Goal: Task Accomplishment & Management: Manage account settings

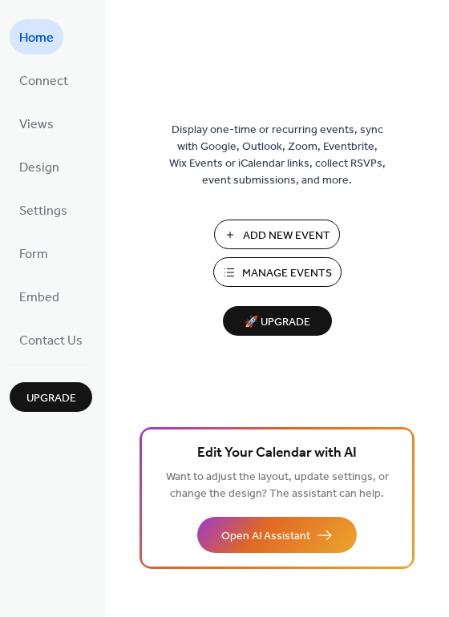
click at [276, 273] on span "Manage Events" at bounding box center [287, 273] width 90 height 17
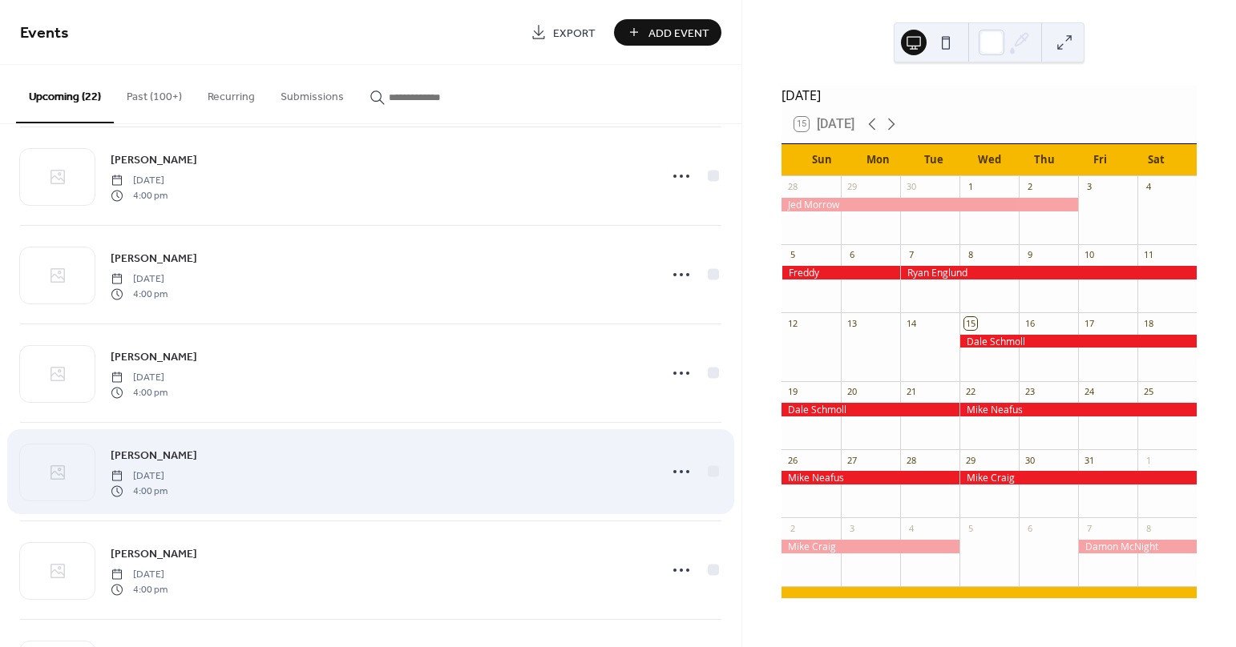
scroll to position [137, 0]
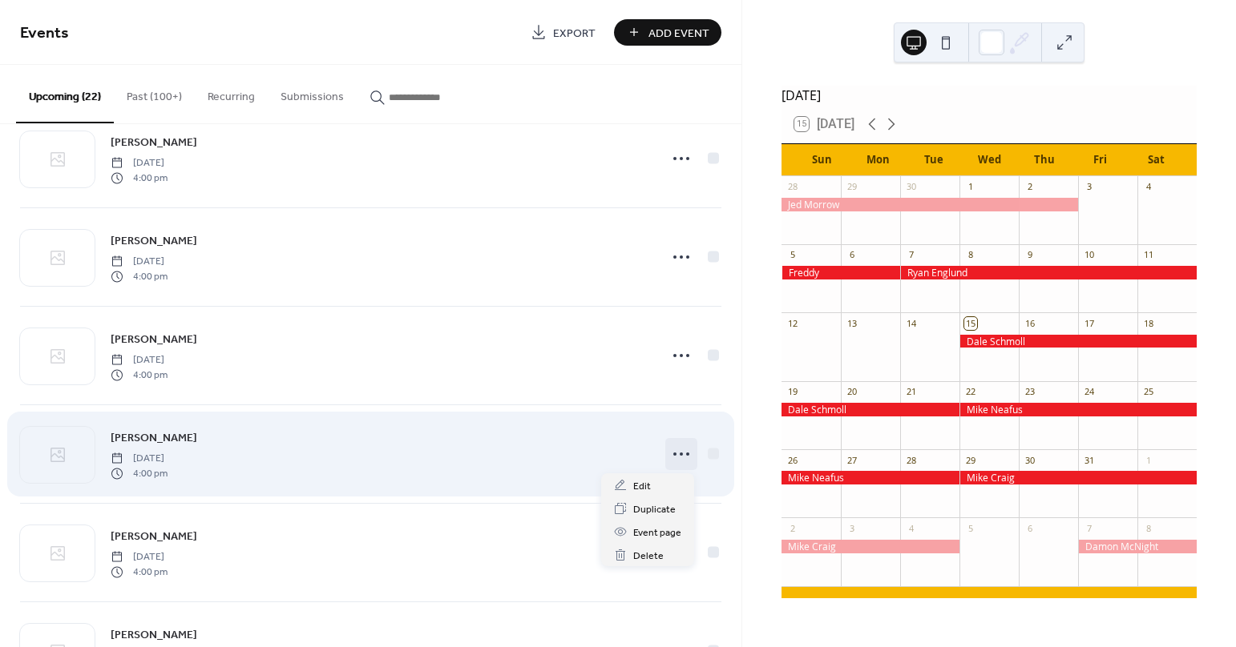
click at [676, 456] on icon at bounding box center [681, 455] width 26 height 26
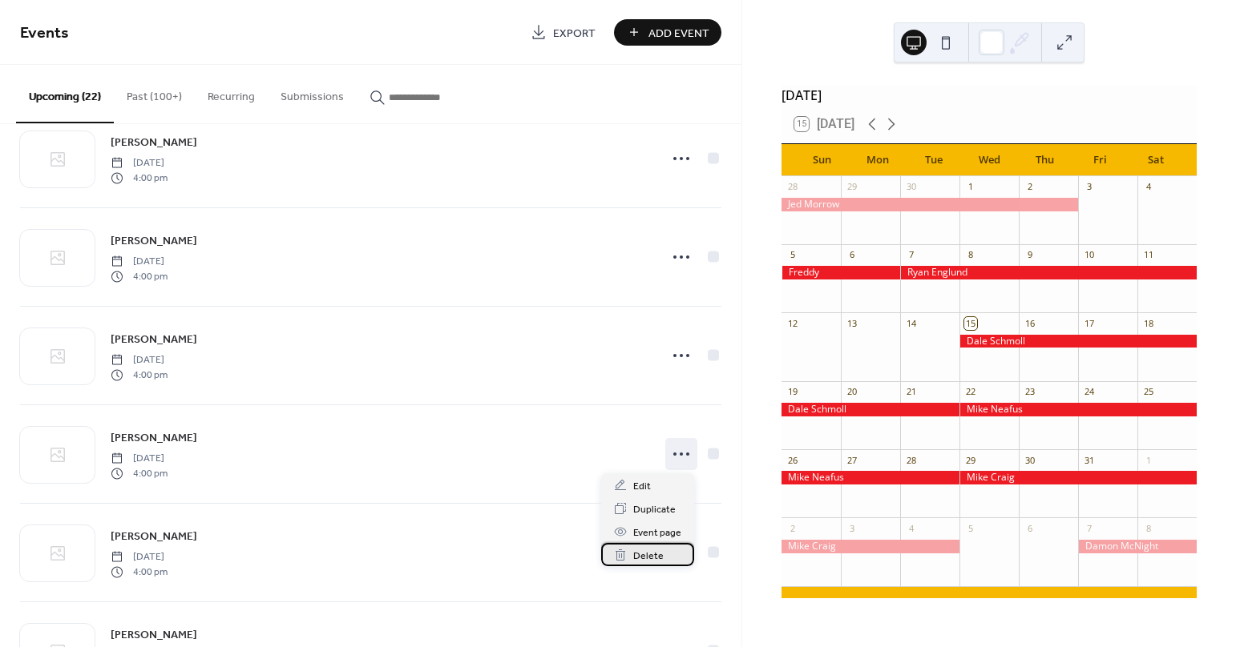
click at [647, 557] on span "Delete" at bounding box center [648, 556] width 30 height 17
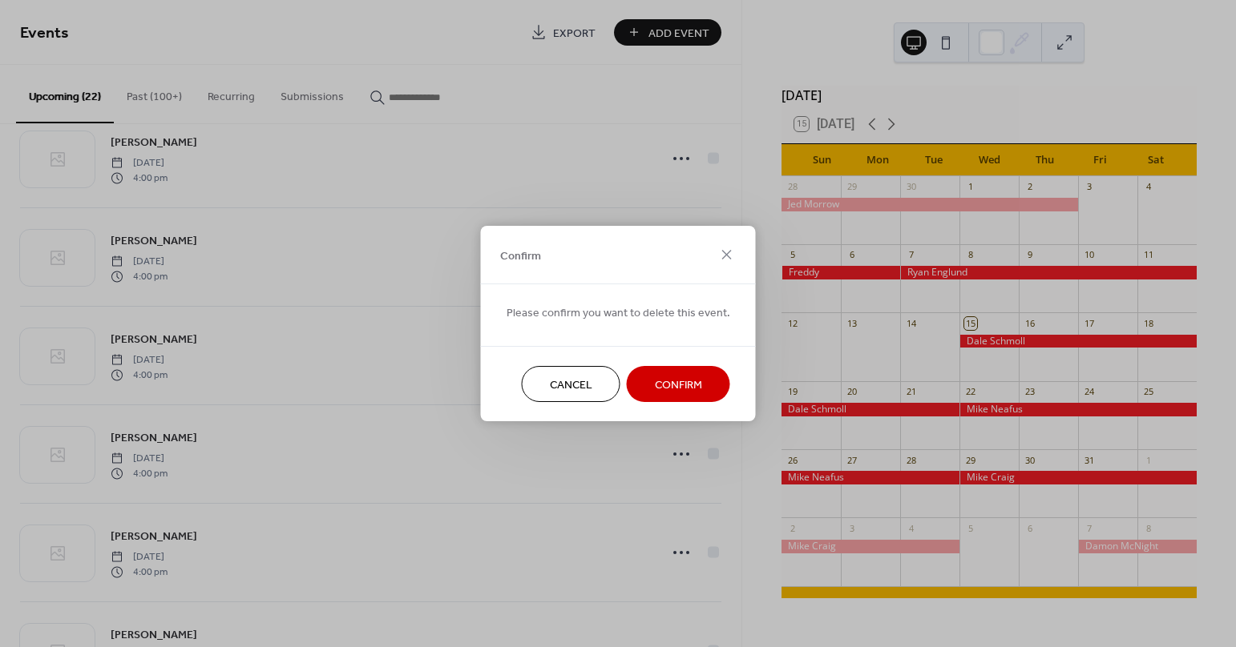
click at [665, 387] on span "Confirm" at bounding box center [678, 385] width 47 height 17
